Goal: Check status: Check status

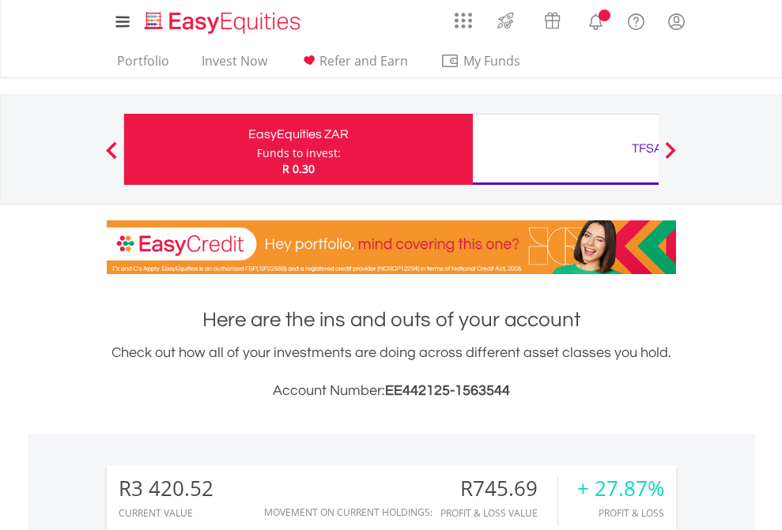
scroll to position [152, 248]
click at [257, 149] on div "Funds to invest:" at bounding box center [299, 153] width 84 height 16
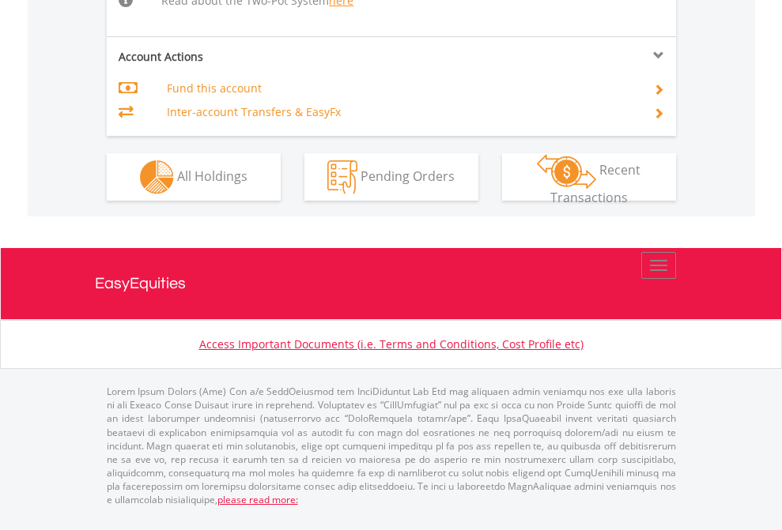
scroll to position [1608, 0]
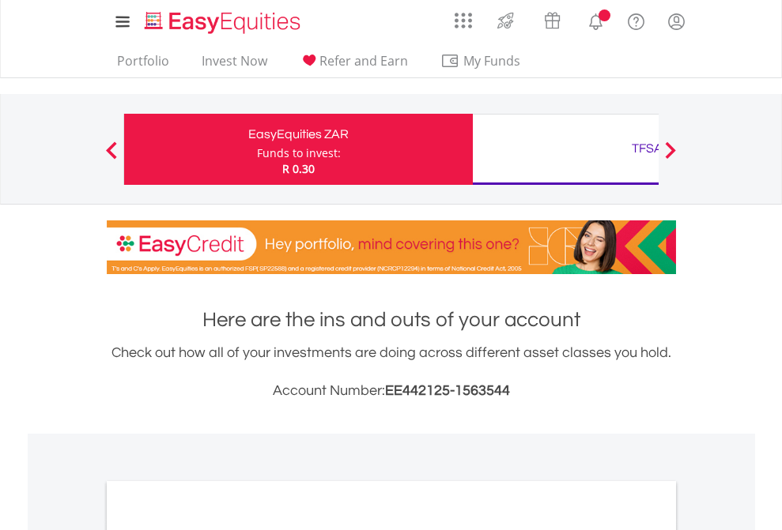
scroll to position [950, 0]
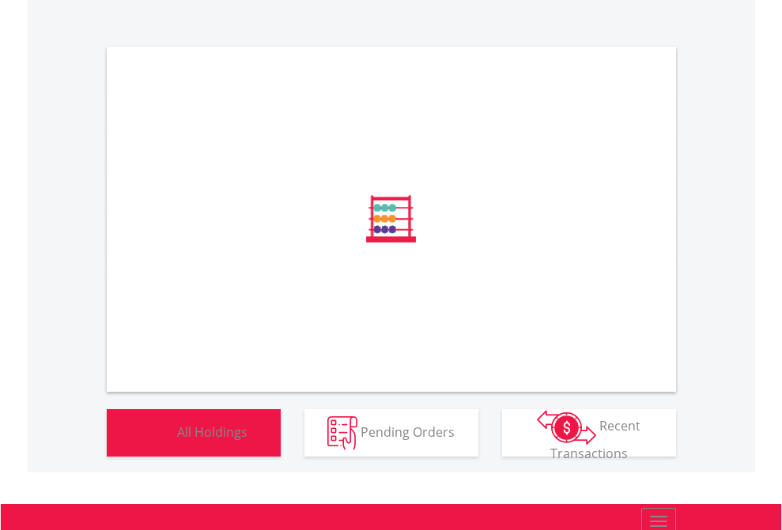
click at [177, 440] on span "All Holdings" at bounding box center [212, 431] width 70 height 17
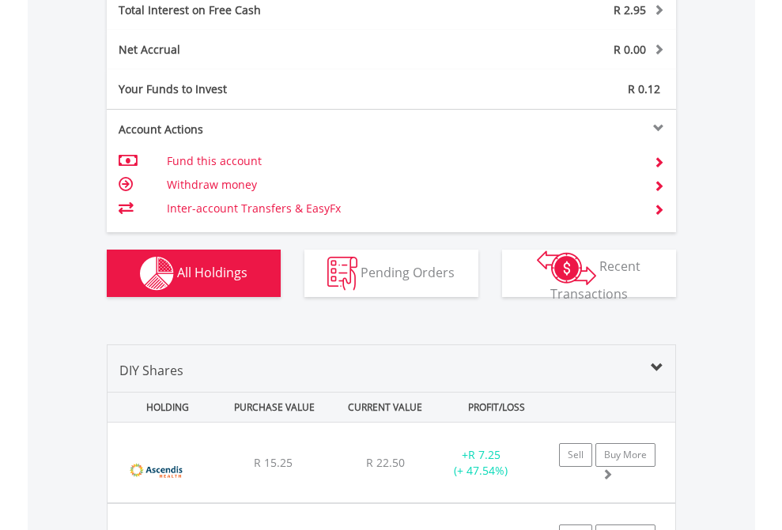
scroll to position [1821, 0]
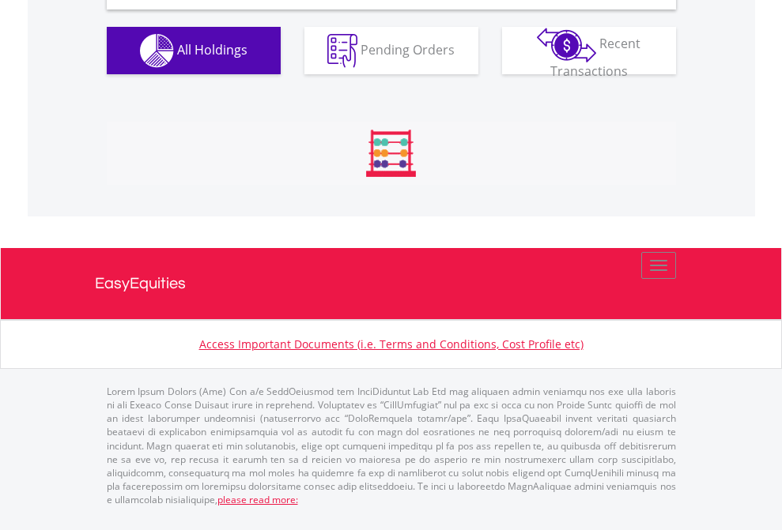
scroll to position [1528, 0]
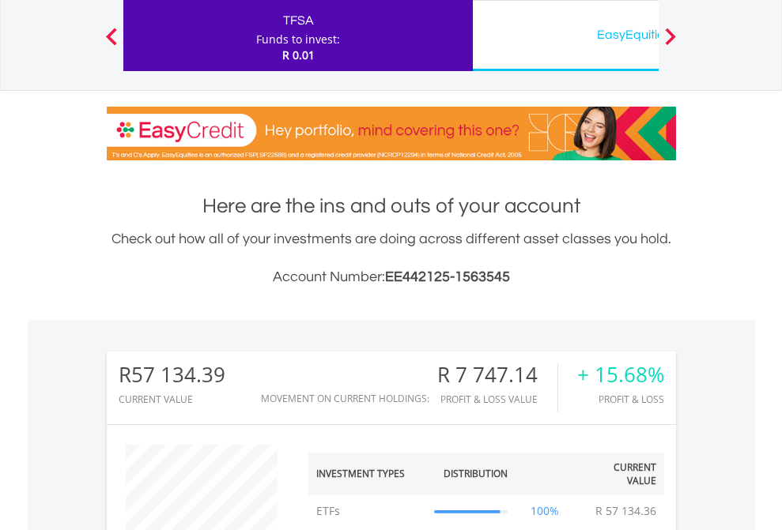
scroll to position [152, 248]
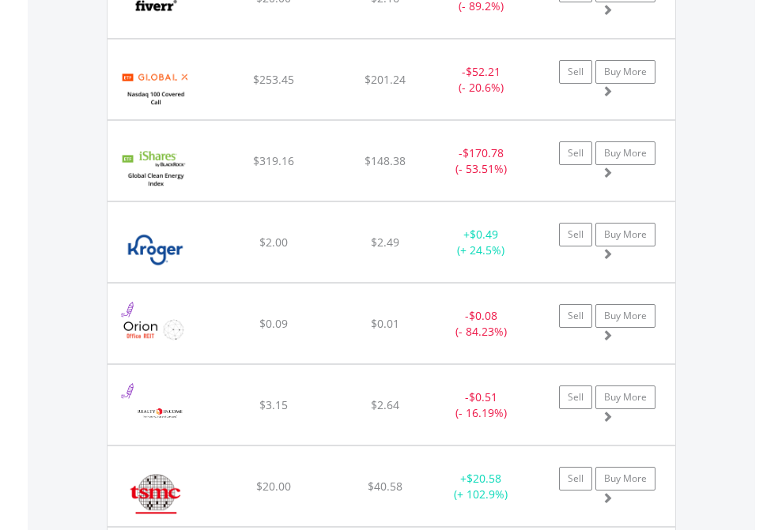
scroll to position [152, 248]
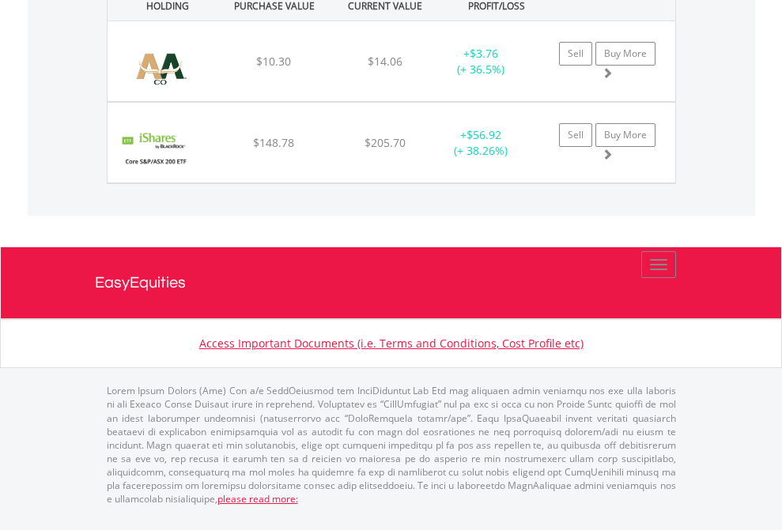
scroll to position [114, 0]
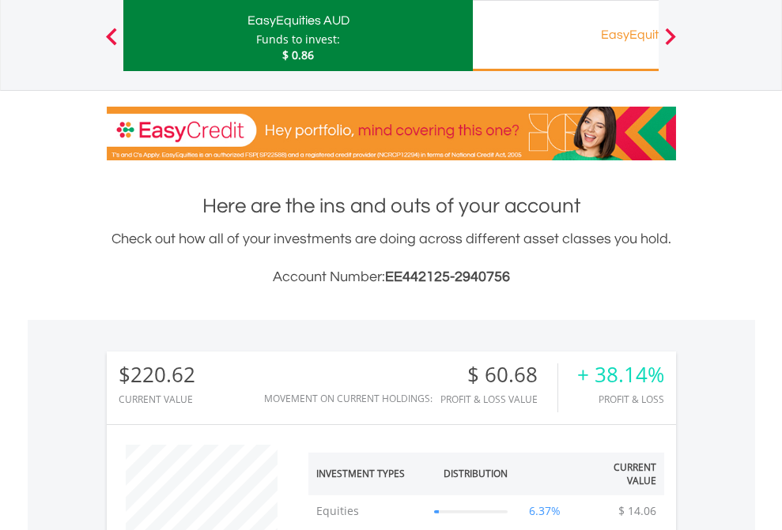
click at [565, 36] on div "EasyEquities RA" at bounding box center [647, 35] width 330 height 22
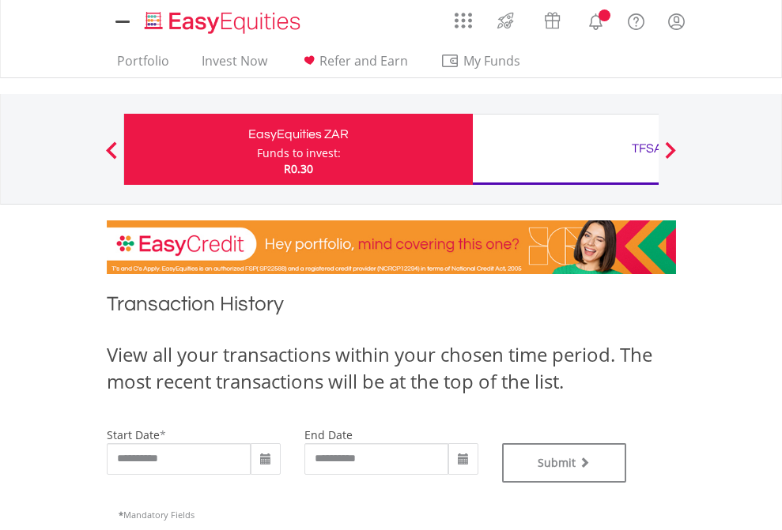
type input "**********"
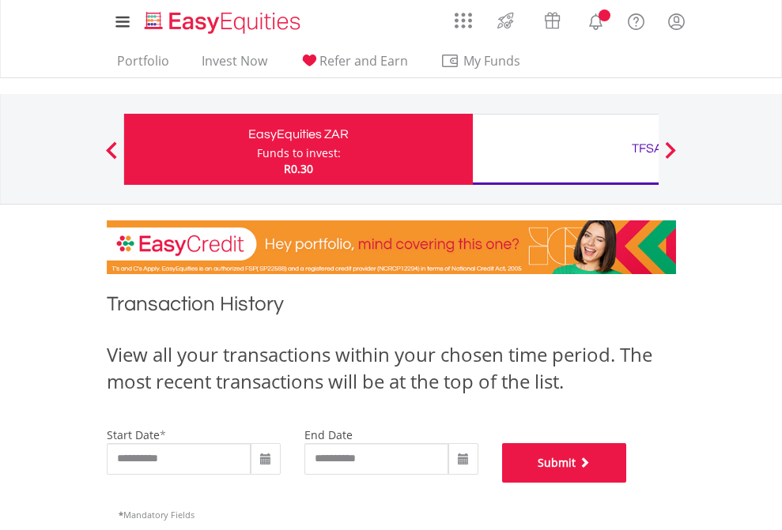
click at [627, 483] on button "Submit" at bounding box center [564, 463] width 125 height 40
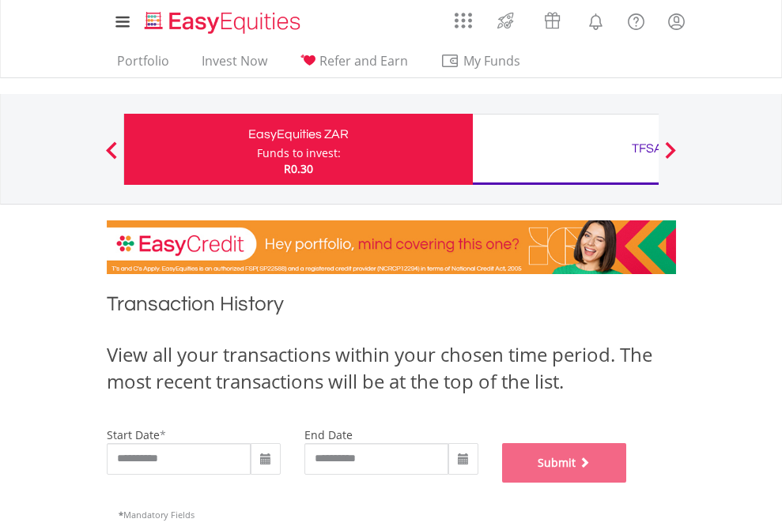
scroll to position [641, 0]
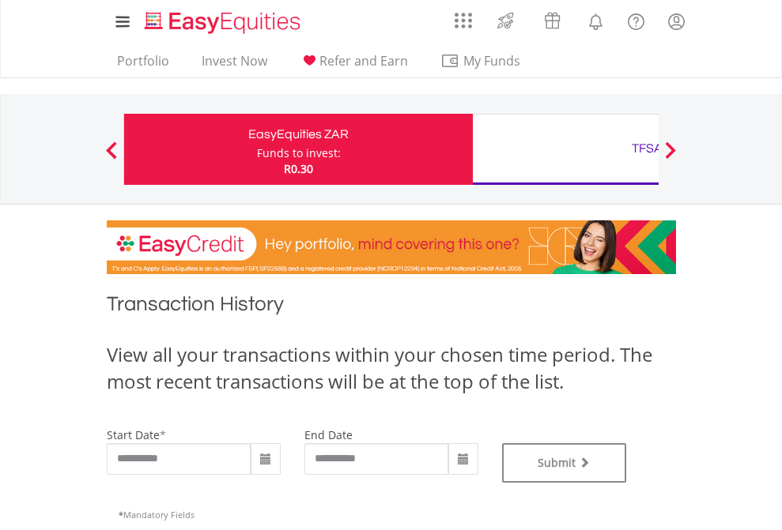
click at [565, 149] on div "TFSA" at bounding box center [647, 149] width 330 height 22
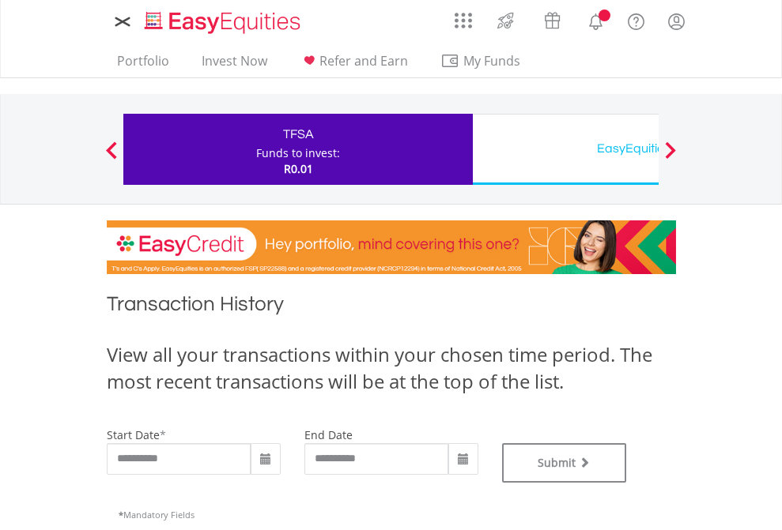
type input "**********"
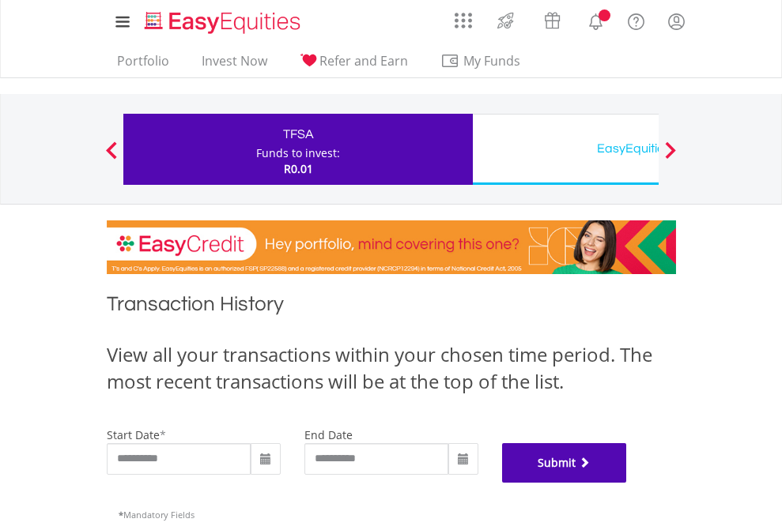
click at [627, 483] on button "Submit" at bounding box center [564, 463] width 125 height 40
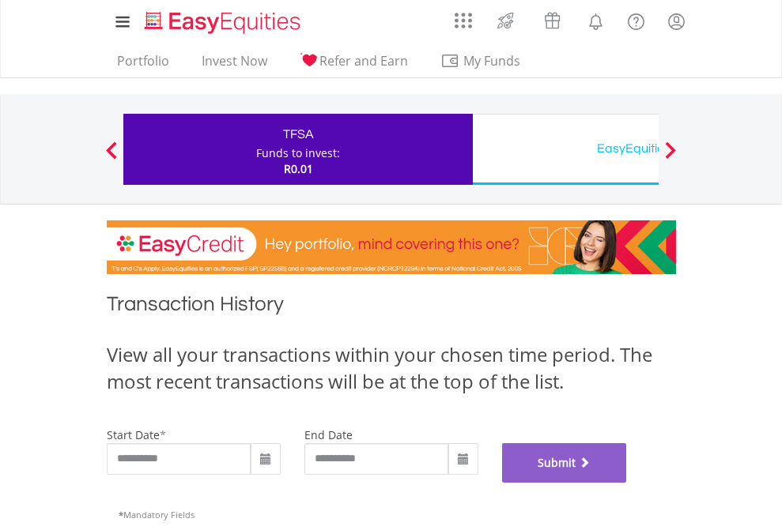
scroll to position [641, 0]
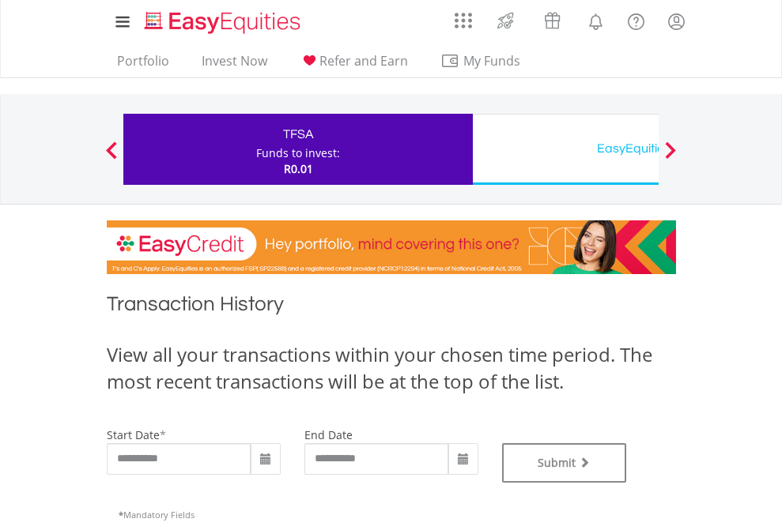
click at [565, 149] on div "EasyEquities USD" at bounding box center [647, 149] width 330 height 22
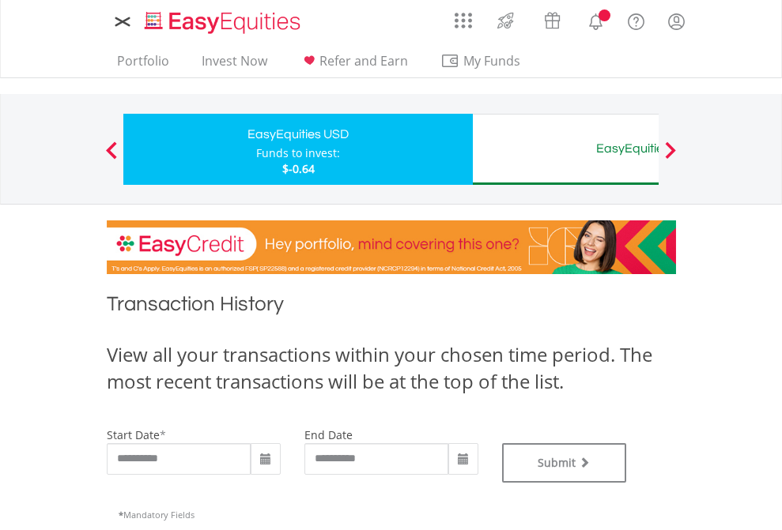
type input "**********"
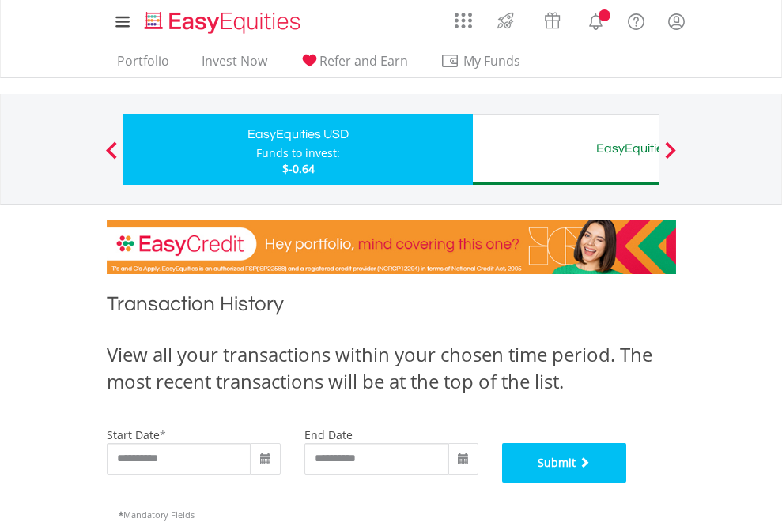
click at [627, 483] on button "Submit" at bounding box center [564, 463] width 125 height 40
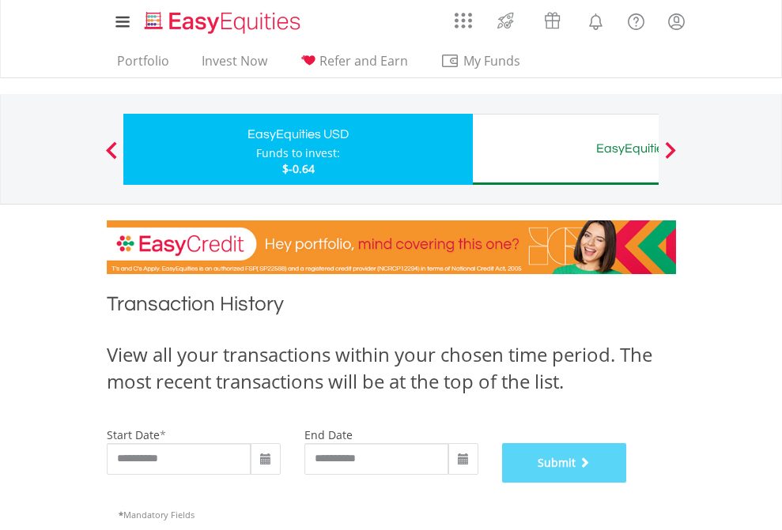
scroll to position [641, 0]
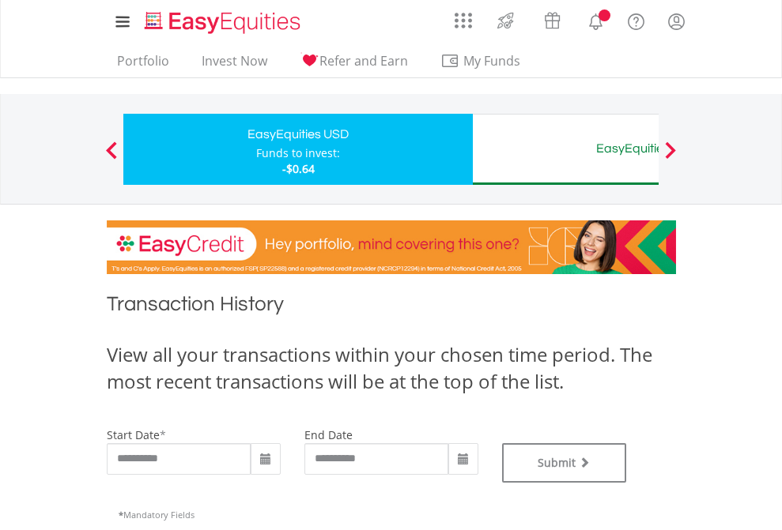
click at [565, 149] on div "EasyEquities AUD" at bounding box center [647, 149] width 330 height 22
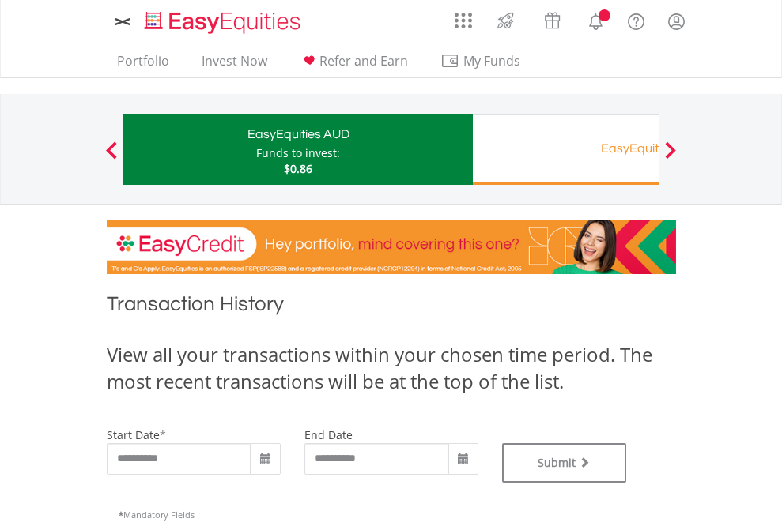
type input "**********"
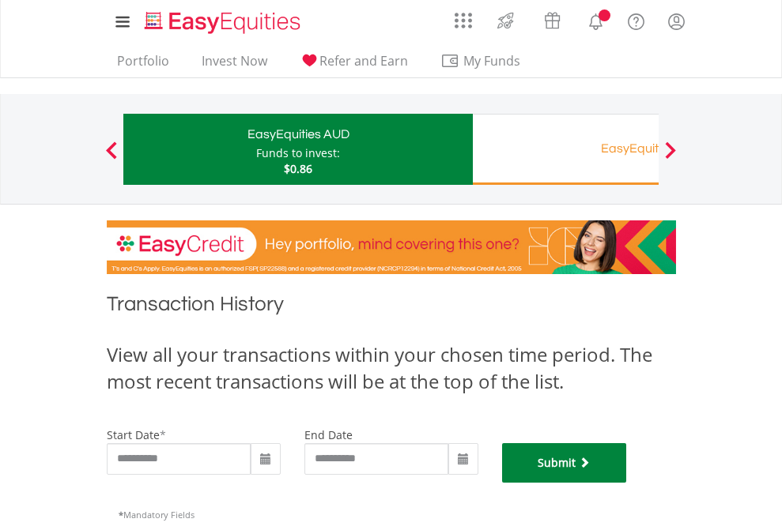
click at [627, 483] on button "Submit" at bounding box center [564, 463] width 125 height 40
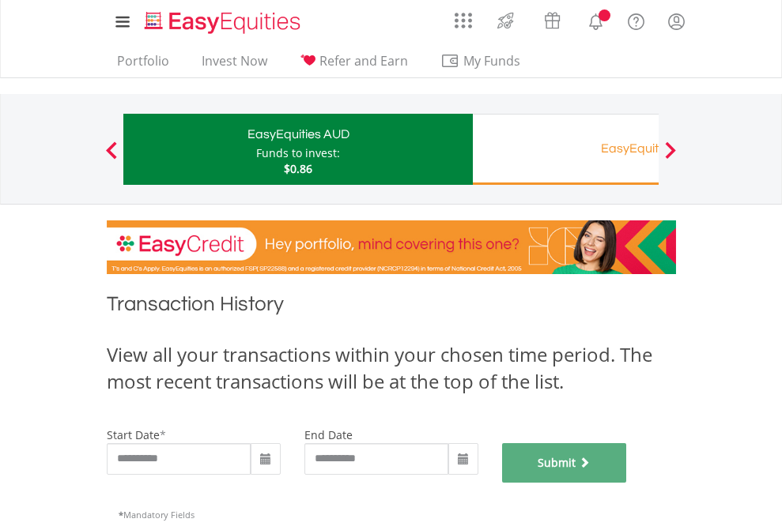
scroll to position [641, 0]
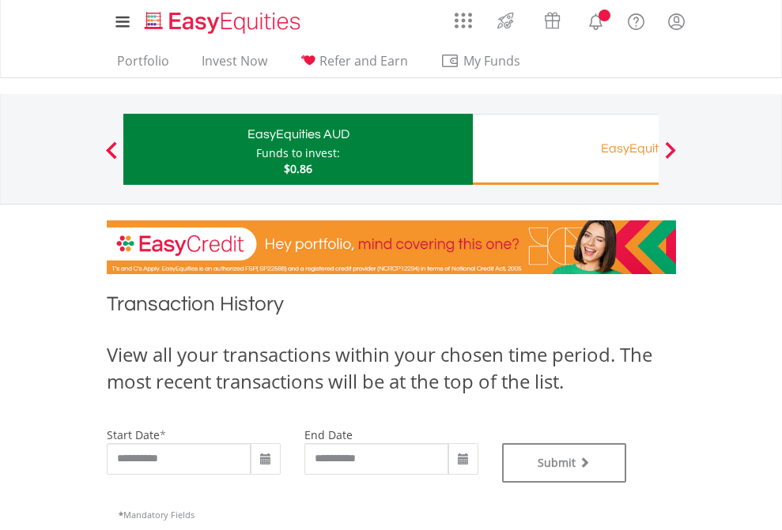
click at [565, 149] on div "EasyEquities RA" at bounding box center [647, 149] width 330 height 22
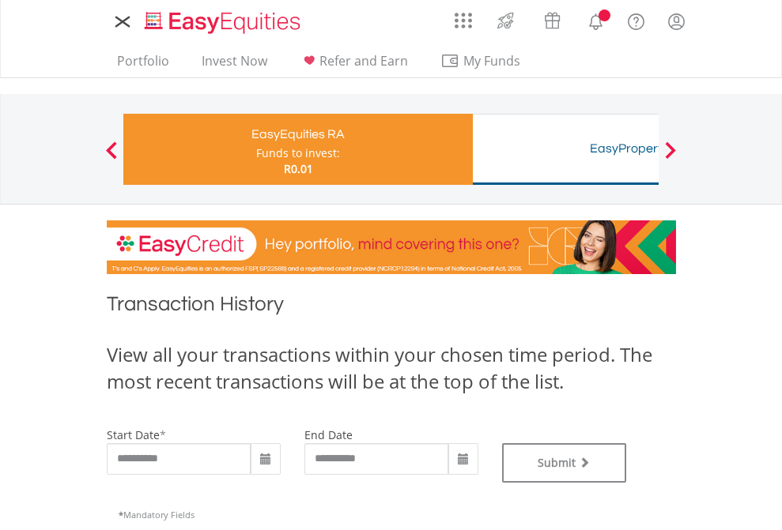
type input "**********"
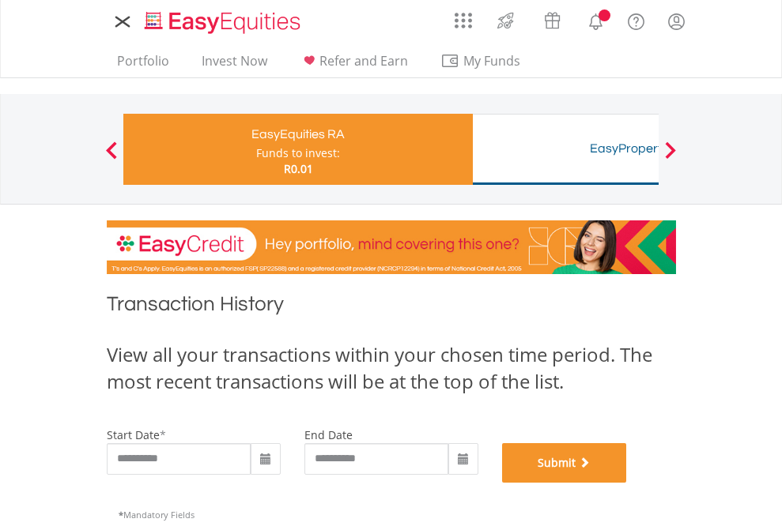
click at [627, 483] on button "Submit" at bounding box center [564, 463] width 125 height 40
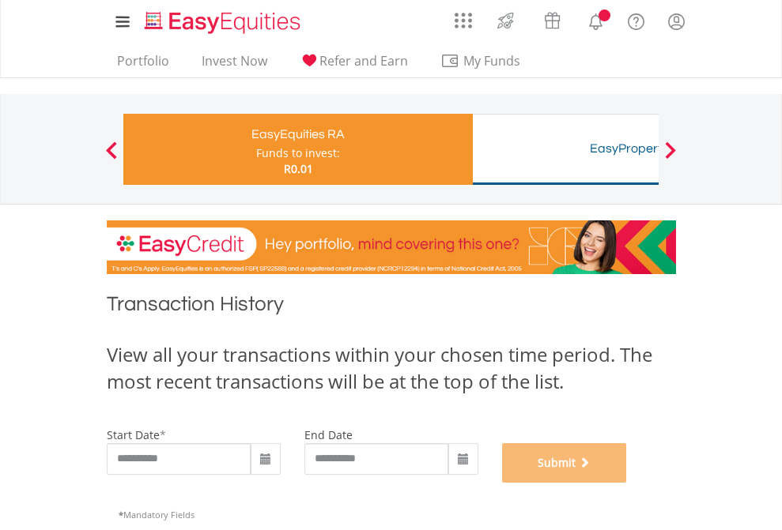
scroll to position [641, 0]
